Goal: Task Accomplishment & Management: Use online tool/utility

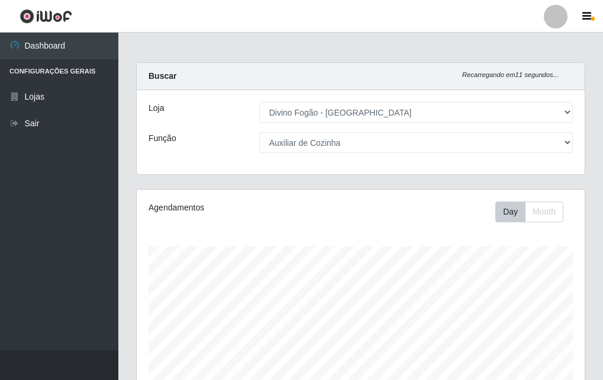
select select "499"
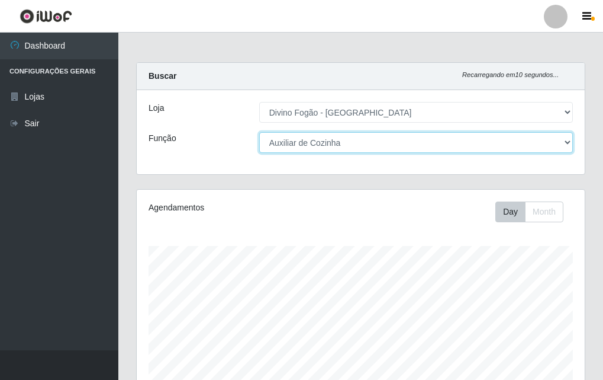
click at [339, 145] on select "[Selecione...] ASG ASG + ASG ++ Auxiliar de Cozinha Auxiliar de Cozinha + Auxil…" at bounding box center [416, 142] width 314 height 21
click at [338, 136] on select "[Selecione...] ASG ASG + ASG ++ Auxiliar de Cozinha Auxiliar de Cozinha + Auxil…" at bounding box center [416, 142] width 314 height 21
click at [259, 132] on select "[Selecione...] ASG ASG + ASG ++ Auxiliar de Cozinha Auxiliar de Cozinha + Auxil…" at bounding box center [416, 142] width 314 height 21
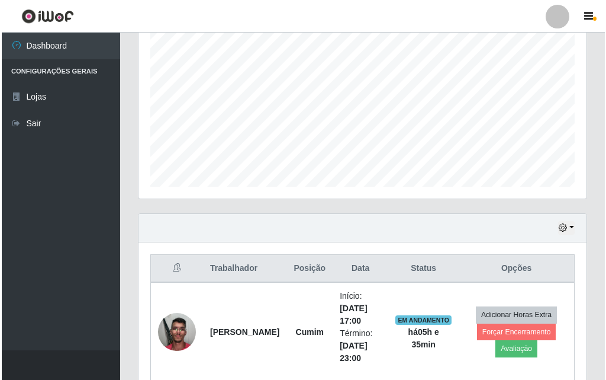
scroll to position [295, 0]
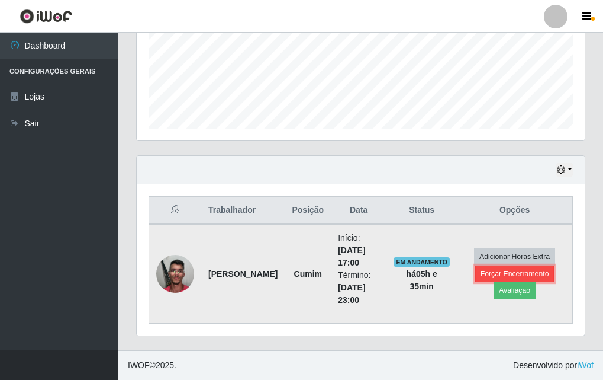
click at [521, 274] on button "Forçar Encerramento" at bounding box center [515, 273] width 79 height 17
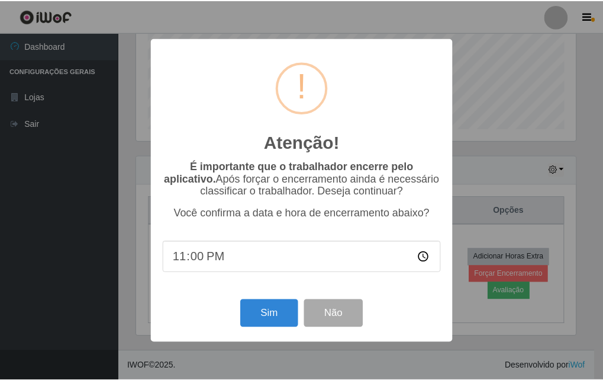
scroll to position [246, 442]
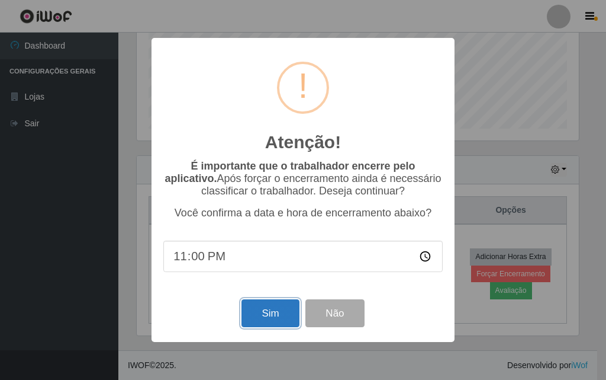
click at [252, 311] on button "Sim" at bounding box center [270, 313] width 57 height 28
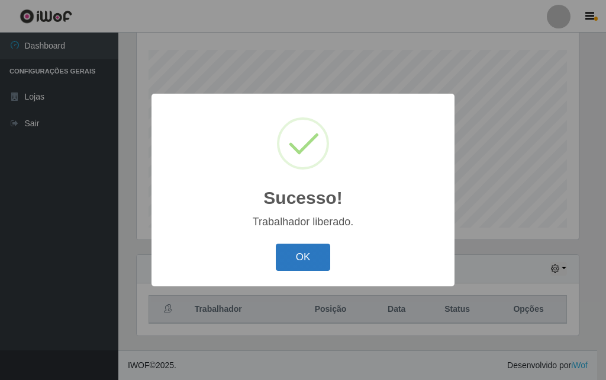
click at [306, 257] on button "OK" at bounding box center [303, 257] width 55 height 28
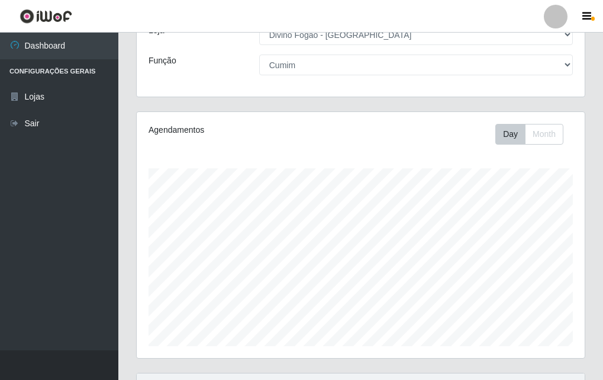
scroll to position [0, 0]
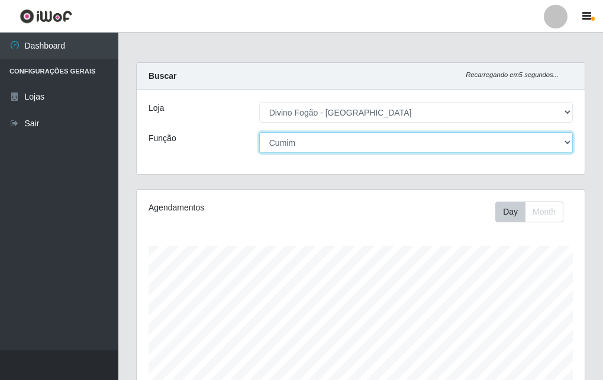
click at [355, 137] on select "[Selecione...] ASG ASG + ASG ++ Auxiliar de Cozinha Auxiliar de Cozinha + Auxil…" at bounding box center [416, 142] width 314 height 21
select select "94"
click at [259, 132] on select "[Selecione...] ASG ASG + ASG ++ Auxiliar de Cozinha Auxiliar de Cozinha + Auxil…" at bounding box center [416, 142] width 314 height 21
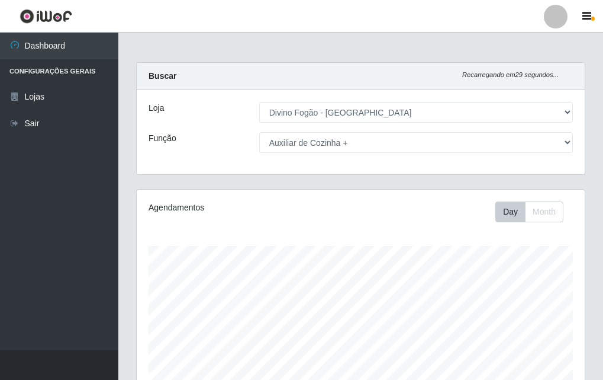
click at [336, 226] on div "Agendamentos Day Month 26/08 Agendamentos 24" at bounding box center [361, 312] width 448 height 246
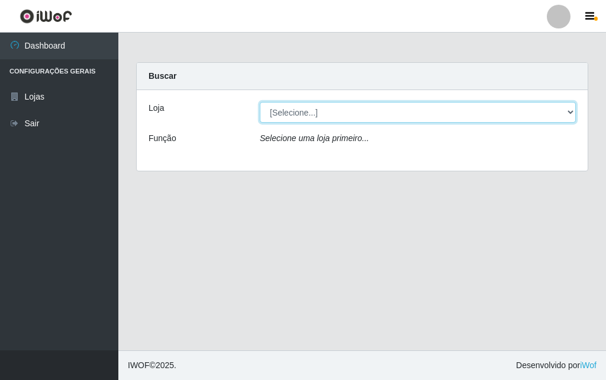
click at [352, 114] on select "[Selecione...] Divino Fogão - [GEOGRAPHIC_DATA]" at bounding box center [418, 112] width 316 height 21
select select "499"
click at [260, 102] on select "[Selecione...] Divino Fogão - [GEOGRAPHIC_DATA]" at bounding box center [418, 112] width 316 height 21
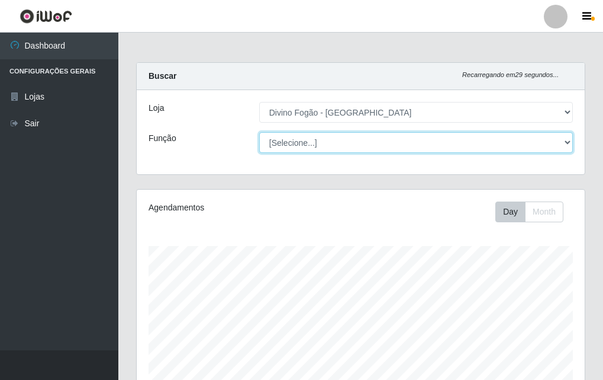
scroll to position [246, 448]
click at [362, 142] on select "[Selecione...] ASG ASG + ASG ++ Auxiliar de Cozinha Auxiliar de Cozinha + Auxil…" at bounding box center [416, 142] width 314 height 21
click at [259, 132] on select "[Selecione...] ASG ASG + ASG ++ Auxiliar de Cozinha Auxiliar de Cozinha + Auxil…" at bounding box center [416, 142] width 314 height 21
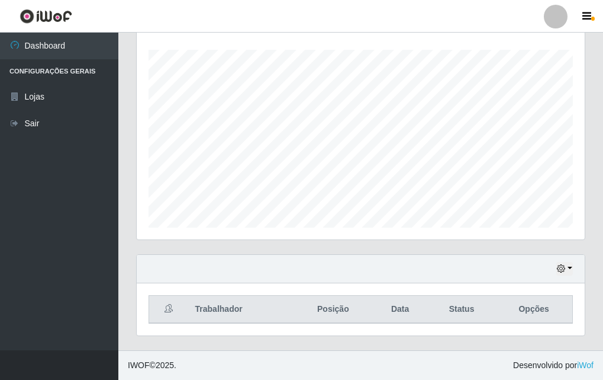
scroll to position [0, 0]
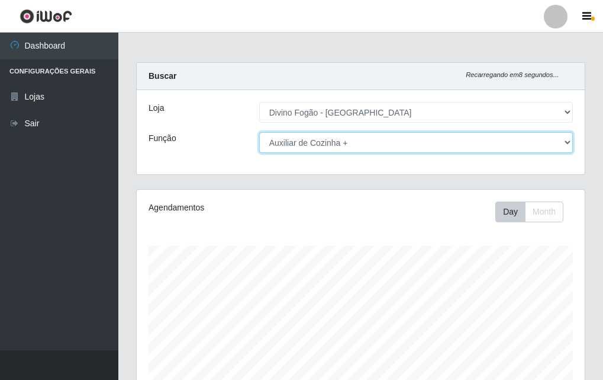
click at [360, 144] on select "[Selecione...] ASG ASG + ASG ++ Auxiliar de Cozinha Auxiliar de Cozinha + Auxil…" at bounding box center [416, 142] width 314 height 21
click at [259, 132] on select "[Selecione...] ASG ASG + ASG ++ Auxiliar de Cozinha Auxiliar de Cozinha + Auxil…" at bounding box center [416, 142] width 314 height 21
click at [338, 139] on select "[Selecione...] ASG ASG + ASG ++ Auxiliar de Cozinha Auxiliar de Cozinha + Auxil…" at bounding box center [416, 142] width 314 height 21
select select "95"
click at [259, 132] on select "[Selecione...] ASG ASG + ASG ++ Auxiliar de Cozinha Auxiliar de Cozinha + Auxil…" at bounding box center [416, 142] width 314 height 21
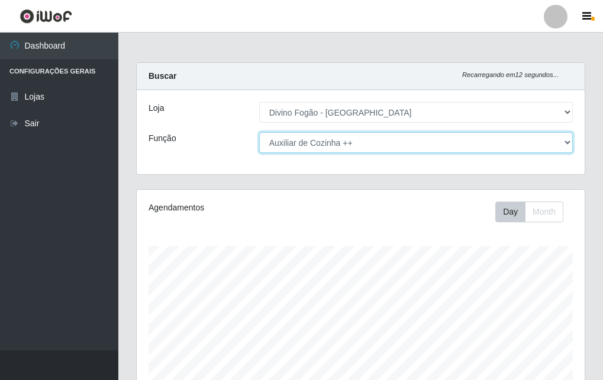
scroll to position [196, 0]
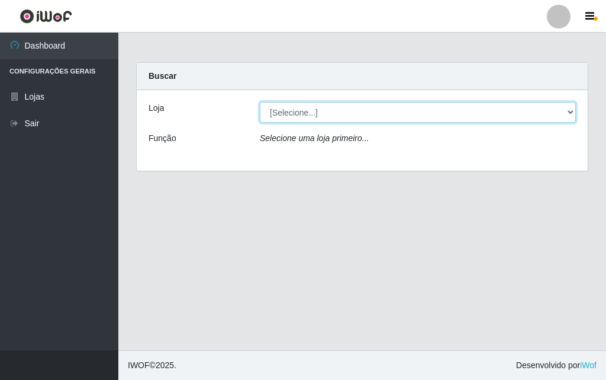
click at [394, 117] on select "[Selecione...] Divino Fogão - [GEOGRAPHIC_DATA]" at bounding box center [418, 112] width 316 height 21
select select "499"
click at [260, 102] on select "[Selecione...] Divino Fogão - [GEOGRAPHIC_DATA]" at bounding box center [418, 112] width 316 height 21
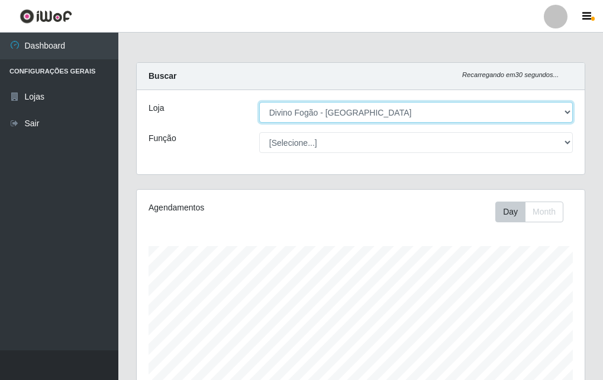
scroll to position [246, 448]
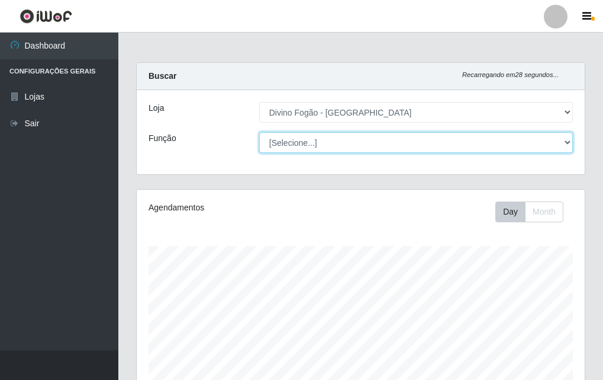
click at [353, 137] on select "[Selecione...] ASG ASG + ASG ++ Auxiliar de Cozinha Auxiliar de Cozinha + Auxil…" at bounding box center [416, 142] width 314 height 21
click at [259, 132] on select "[Selecione...] ASG ASG + ASG ++ Auxiliar de Cozinha Auxiliar de Cozinha + Auxil…" at bounding box center [416, 142] width 314 height 21
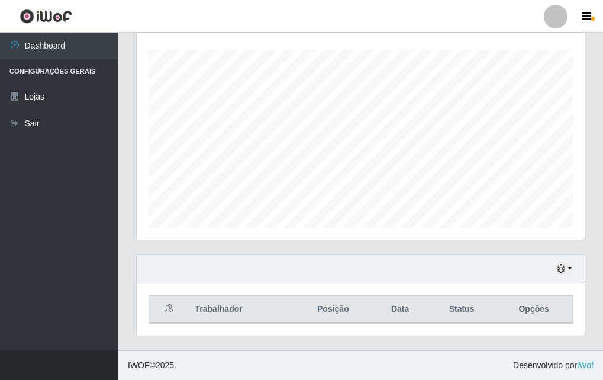
scroll to position [0, 0]
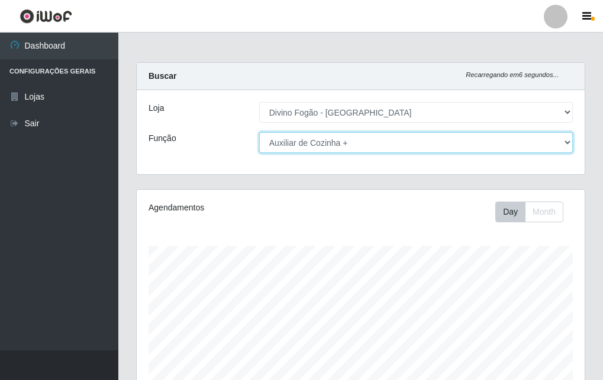
click at [529, 134] on select "[Selecione...] ASG ASG + ASG ++ Auxiliar de Cozinha Auxiliar de Cozinha + Auxil…" at bounding box center [416, 142] width 314 height 21
click at [259, 132] on select "[Selecione...] ASG ASG + ASG ++ Auxiliar de Cozinha Auxiliar de Cozinha + Auxil…" at bounding box center [416, 142] width 314 height 21
click at [338, 149] on select "[Selecione...] ASG ASG + ASG ++ Auxiliar de Cozinha Auxiliar de Cozinha + Auxil…" at bounding box center [416, 142] width 314 height 21
click at [259, 132] on select "[Selecione...] ASG ASG + ASG ++ Auxiliar de Cozinha Auxiliar de Cozinha + Auxil…" at bounding box center [416, 142] width 314 height 21
click at [388, 149] on select "[Selecione...] ASG ASG + ASG ++ Auxiliar de Cozinha Auxiliar de Cozinha + Auxil…" at bounding box center [416, 142] width 314 height 21
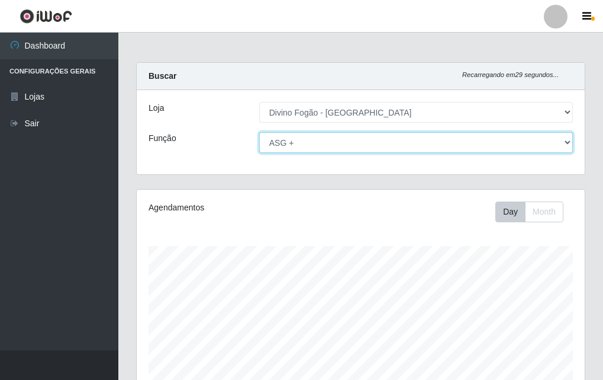
click at [259, 132] on select "[Selecione...] ASG ASG + ASG ++ Auxiliar de Cozinha Auxiliar de Cozinha + Auxil…" at bounding box center [416, 142] width 314 height 21
click at [385, 138] on select "[Selecione...] ASG ASG + ASG ++ Auxiliar de Cozinha Auxiliar de Cozinha + Auxil…" at bounding box center [416, 142] width 314 height 21
click at [259, 132] on select "[Selecione...] ASG ASG + ASG ++ Auxiliar de Cozinha Auxiliar de Cozinha + Auxil…" at bounding box center [416, 142] width 314 height 21
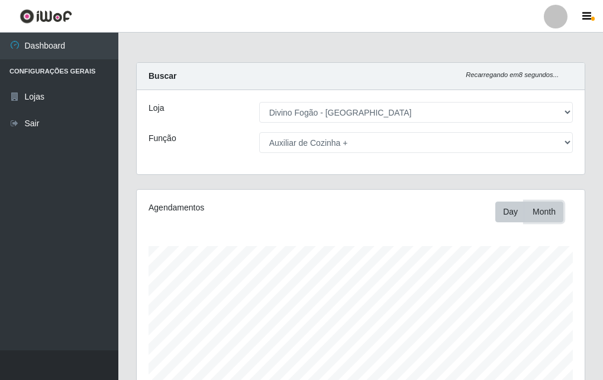
click at [540, 210] on button "Month" at bounding box center [544, 211] width 38 height 21
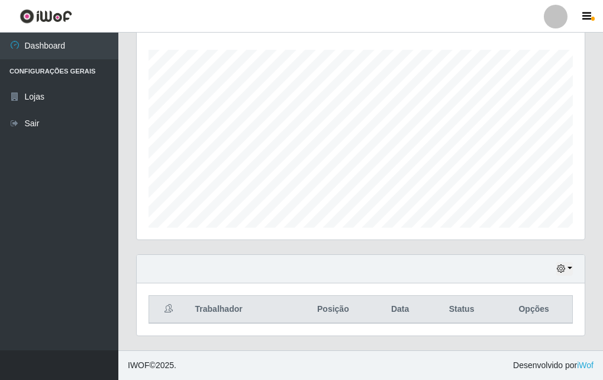
scroll to position [18, 0]
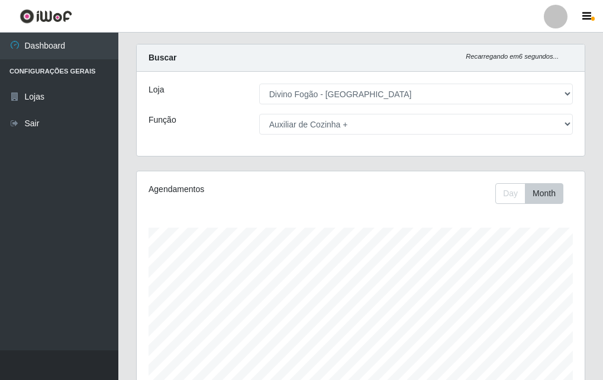
click at [502, 179] on div "Agendamentos Day Month 07/09 Agendamentos 12" at bounding box center [361, 294] width 448 height 246
click at [496, 196] on button "Day" at bounding box center [511, 193] width 30 height 21
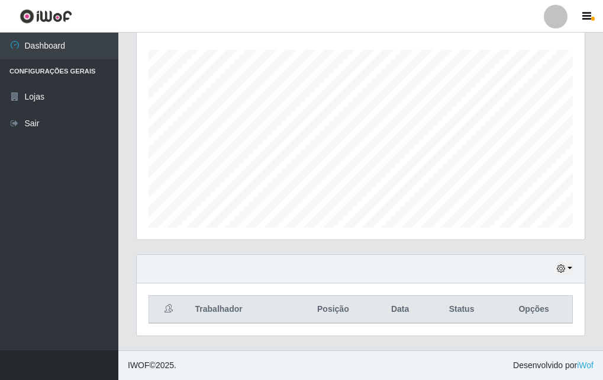
scroll to position [0, 0]
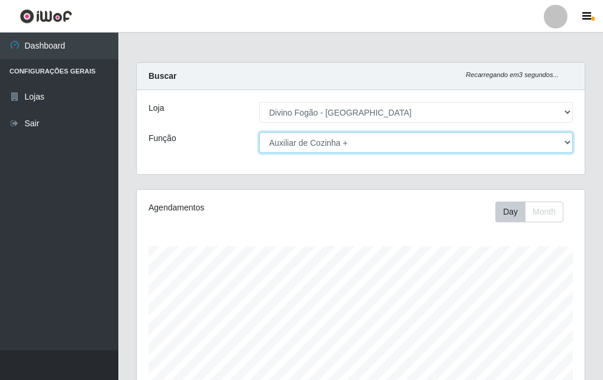
drag, startPoint x: 389, startPoint y: 136, endPoint x: 377, endPoint y: 152, distance: 20.3
click at [388, 136] on select "[Selecione...] ASG ASG + ASG ++ Auxiliar de Cozinha Auxiliar de Cozinha + Auxil…" at bounding box center [416, 142] width 314 height 21
click at [259, 132] on select "[Selecione...] ASG ASG + ASG ++ Auxiliar de Cozinha Auxiliar de Cozinha + Auxil…" at bounding box center [416, 142] width 314 height 21
click at [362, 137] on select "[Selecione...] ASG ASG + ASG ++ Auxiliar de Cozinha Auxiliar de Cozinha + Auxil…" at bounding box center [416, 142] width 314 height 21
click at [259, 132] on select "[Selecione...] ASG ASG + ASG ++ Auxiliar de Cozinha Auxiliar de Cozinha + Auxil…" at bounding box center [416, 142] width 314 height 21
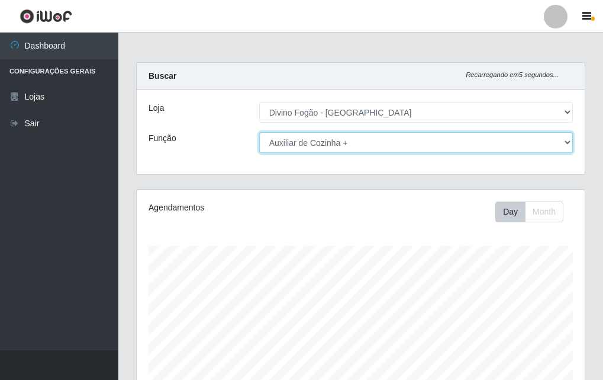
click at [323, 136] on select "[Selecione...] ASG ASG + ASG ++ Auxiliar de Cozinha Auxiliar de Cozinha + Auxil…" at bounding box center [416, 142] width 314 height 21
select select "9"
click at [259, 132] on select "[Selecione...] ASG ASG + ASG ++ Auxiliar de Cozinha Auxiliar de Cozinha + Auxil…" at bounding box center [416, 142] width 314 height 21
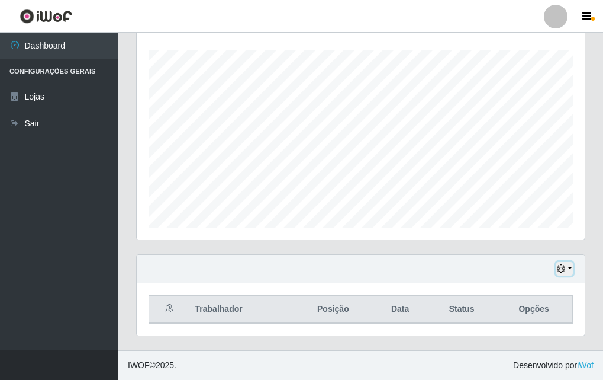
click at [562, 274] on button "button" at bounding box center [565, 269] width 17 height 14
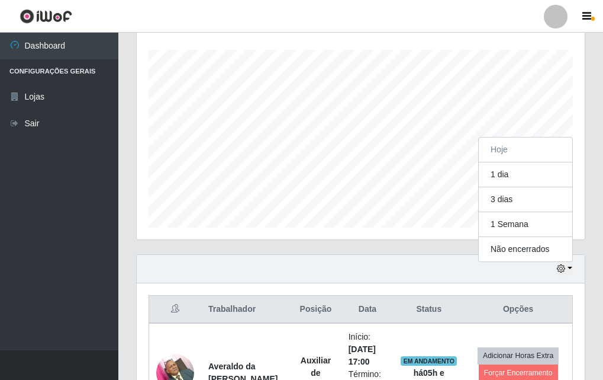
click at [377, 253] on div "Agendamentos Day Month 27/08 Agendamentos 24" at bounding box center [360, 123] width 467 height 261
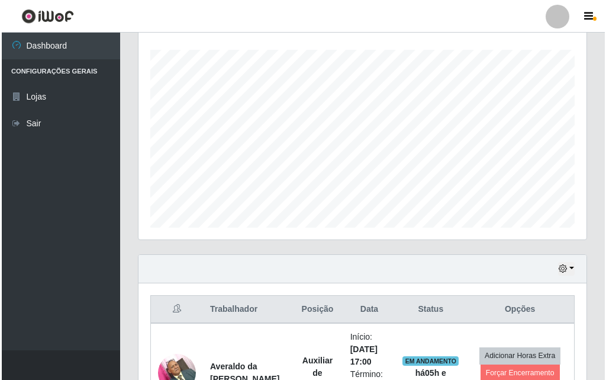
scroll to position [295, 0]
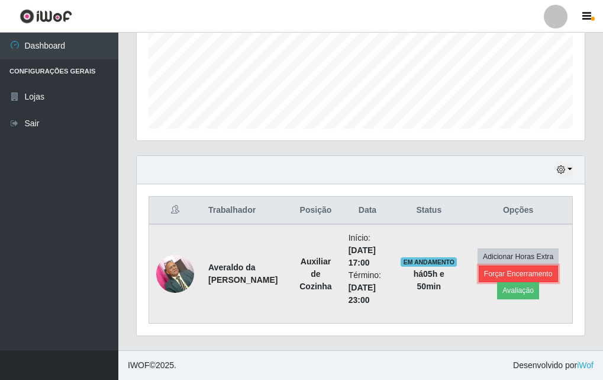
click at [496, 275] on button "Forçar Encerramento" at bounding box center [518, 273] width 79 height 17
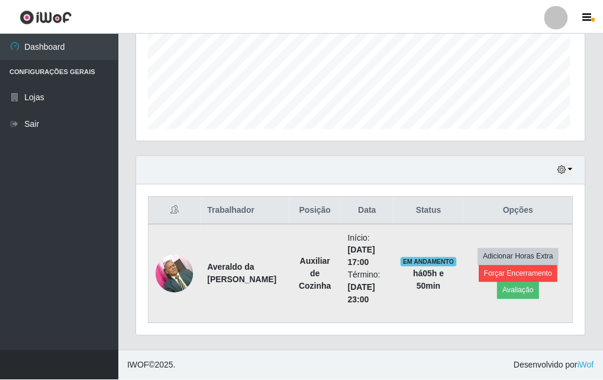
scroll to position [246, 442]
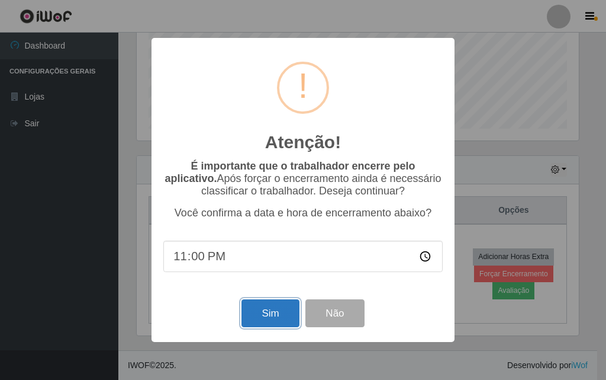
click at [262, 315] on button "Sim" at bounding box center [270, 313] width 57 height 28
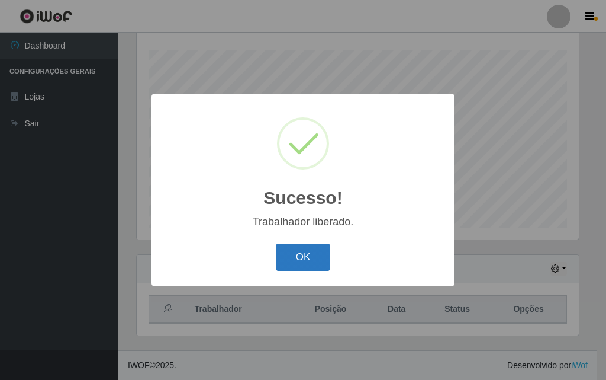
drag, startPoint x: 288, startPoint y: 258, endPoint x: 278, endPoint y: 260, distance: 10.9
click at [288, 258] on button "OK" at bounding box center [303, 257] width 55 height 28
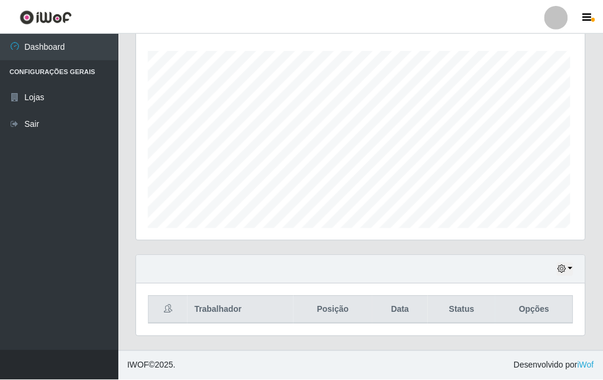
scroll to position [246, 448]
